Goal: Find contact information: Find contact information

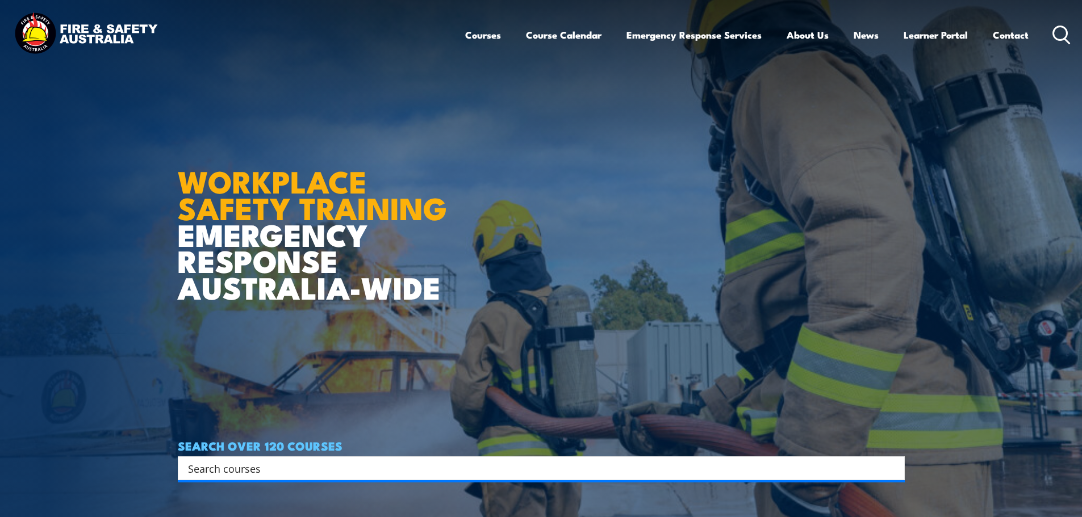
click at [118, 35] on img at bounding box center [85, 34] width 149 height 49
click at [1020, 36] on link "Contact" at bounding box center [1011, 35] width 36 height 30
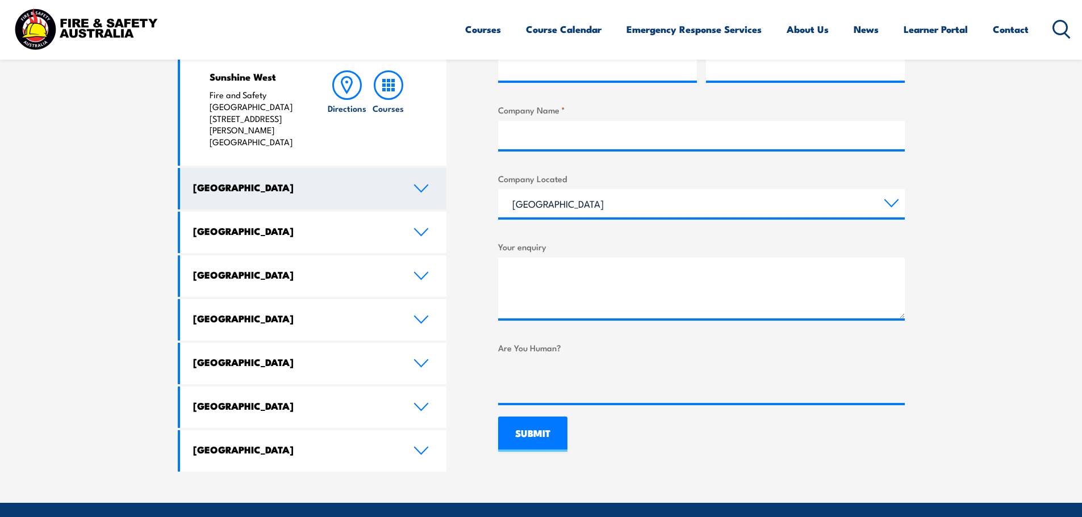
scroll to position [568, 0]
